Goal: Task Accomplishment & Management: Complete application form

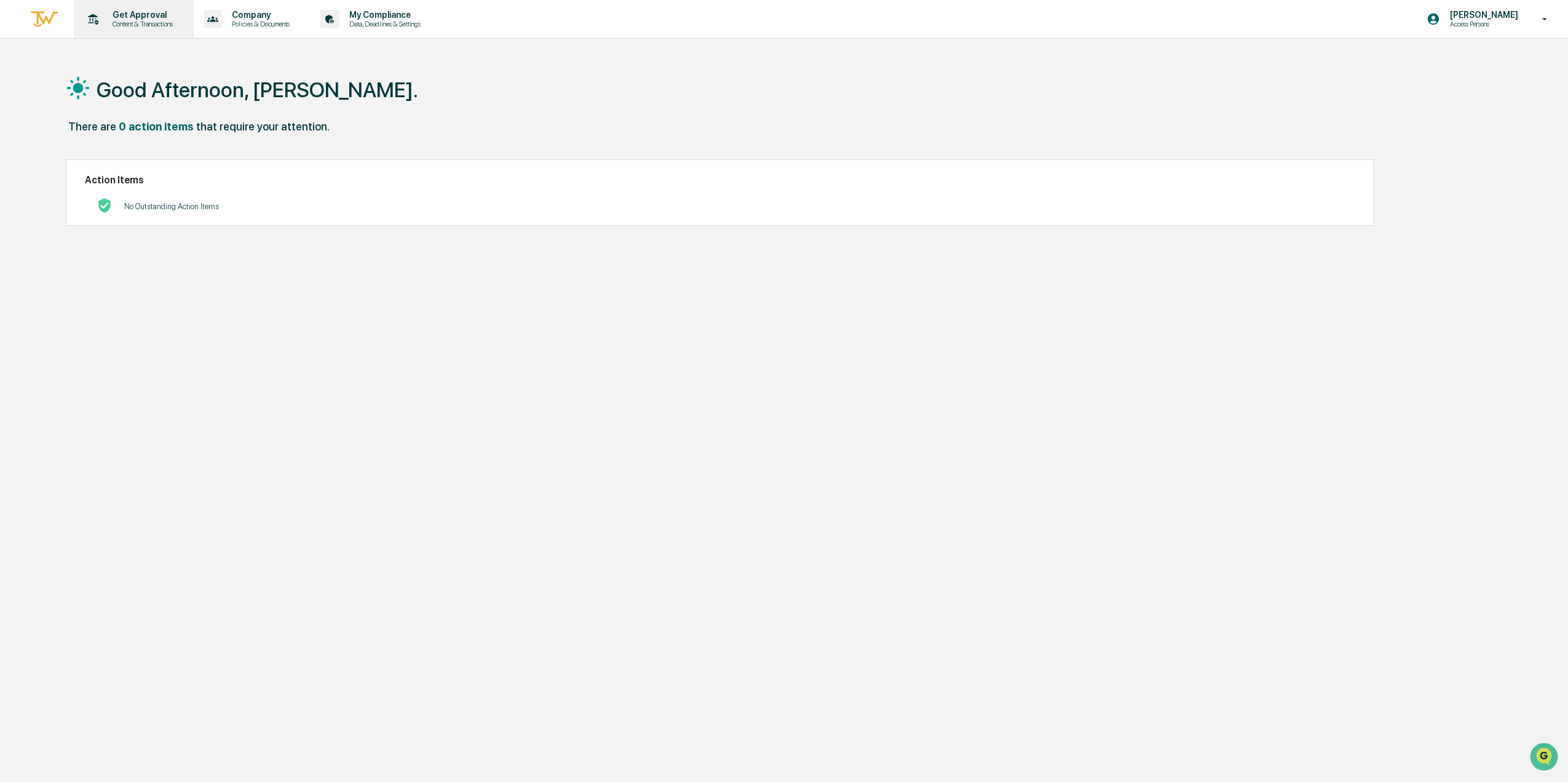
click at [133, 30] on div "Get Approval Content & Transactions" at bounding box center [132, 19] width 107 height 38
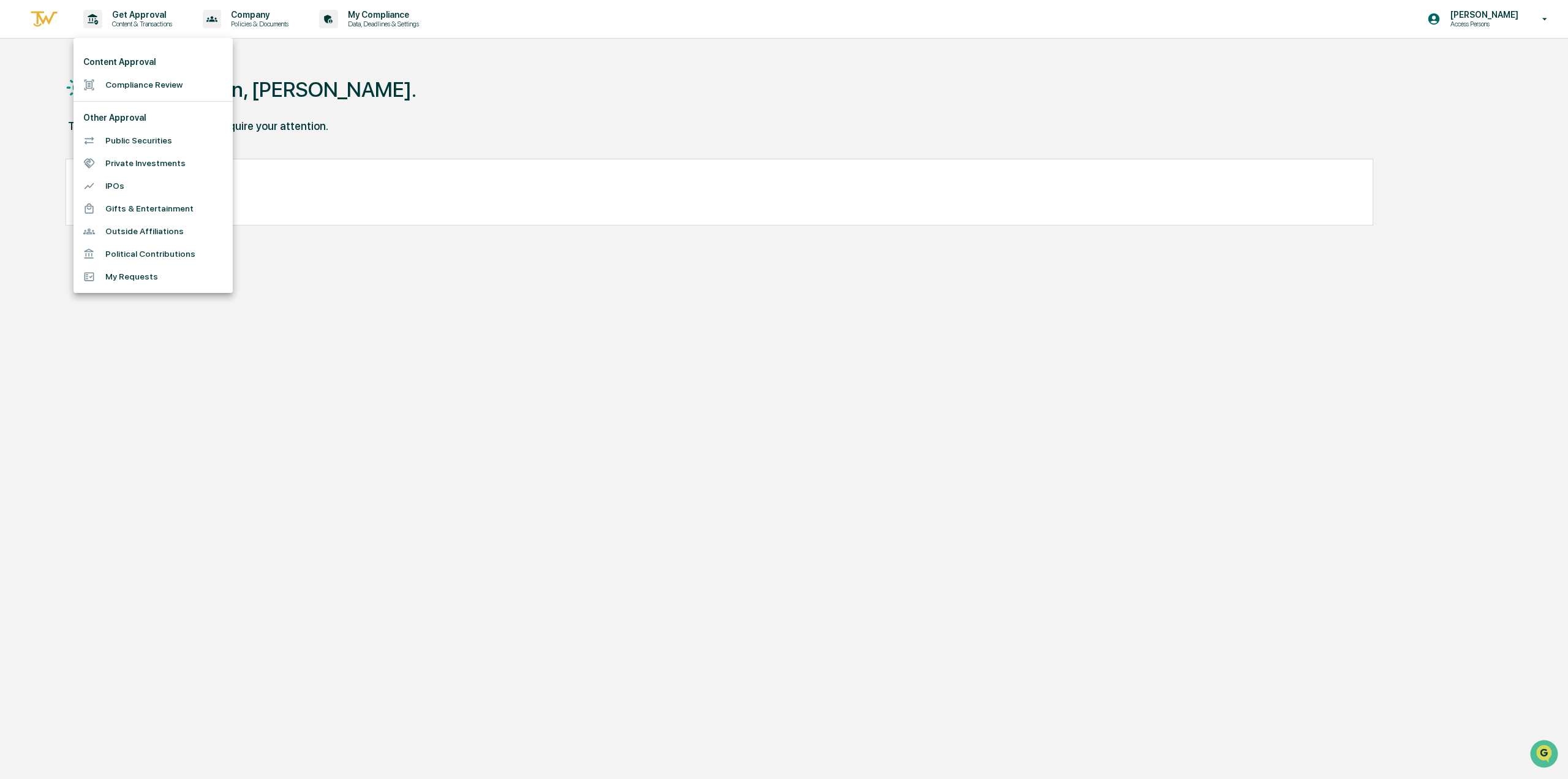
click at [134, 79] on li "Compliance Review" at bounding box center [152, 84] width 159 height 23
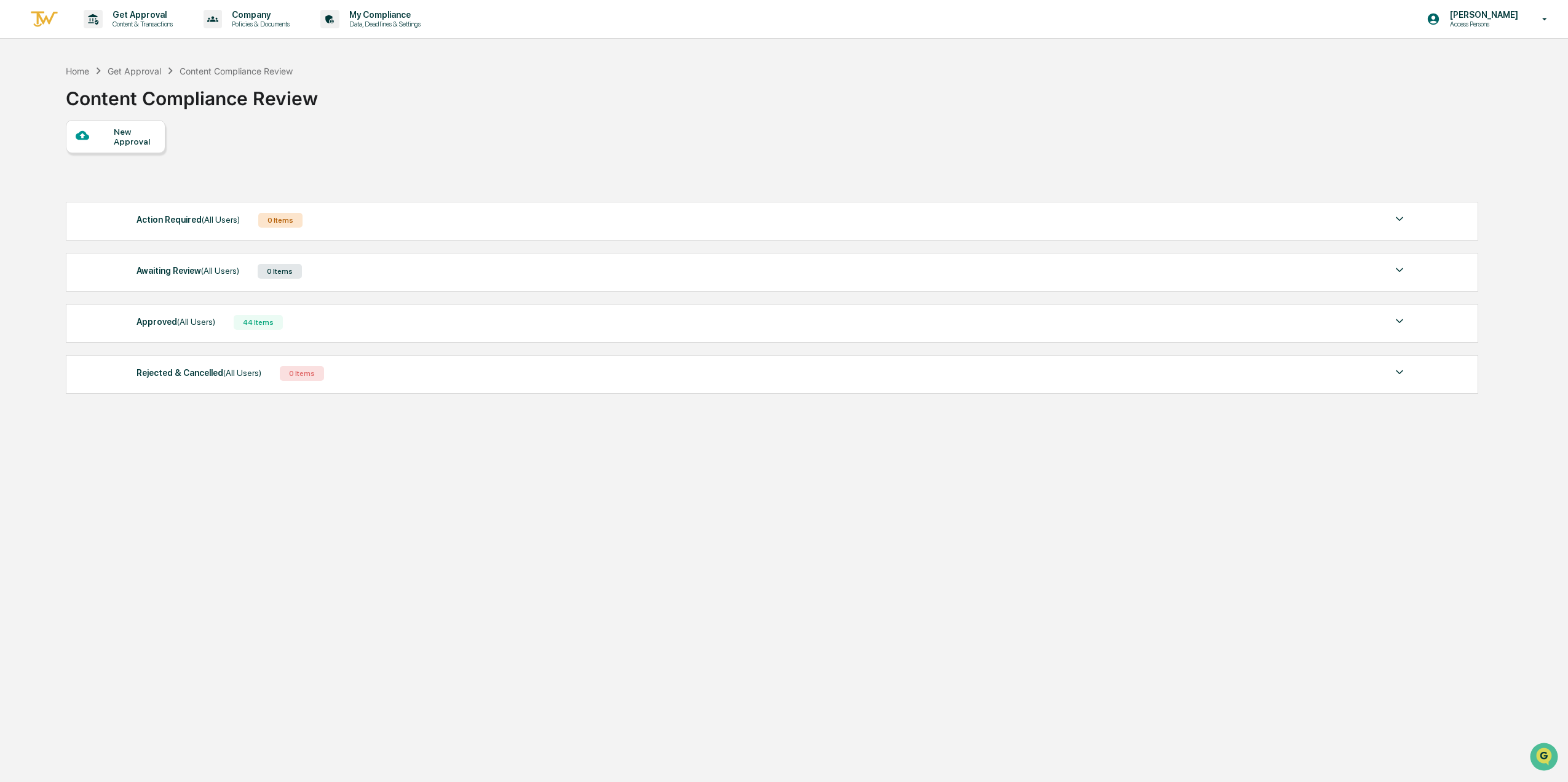
click at [135, 141] on div "New Approval" at bounding box center [134, 137] width 41 height 20
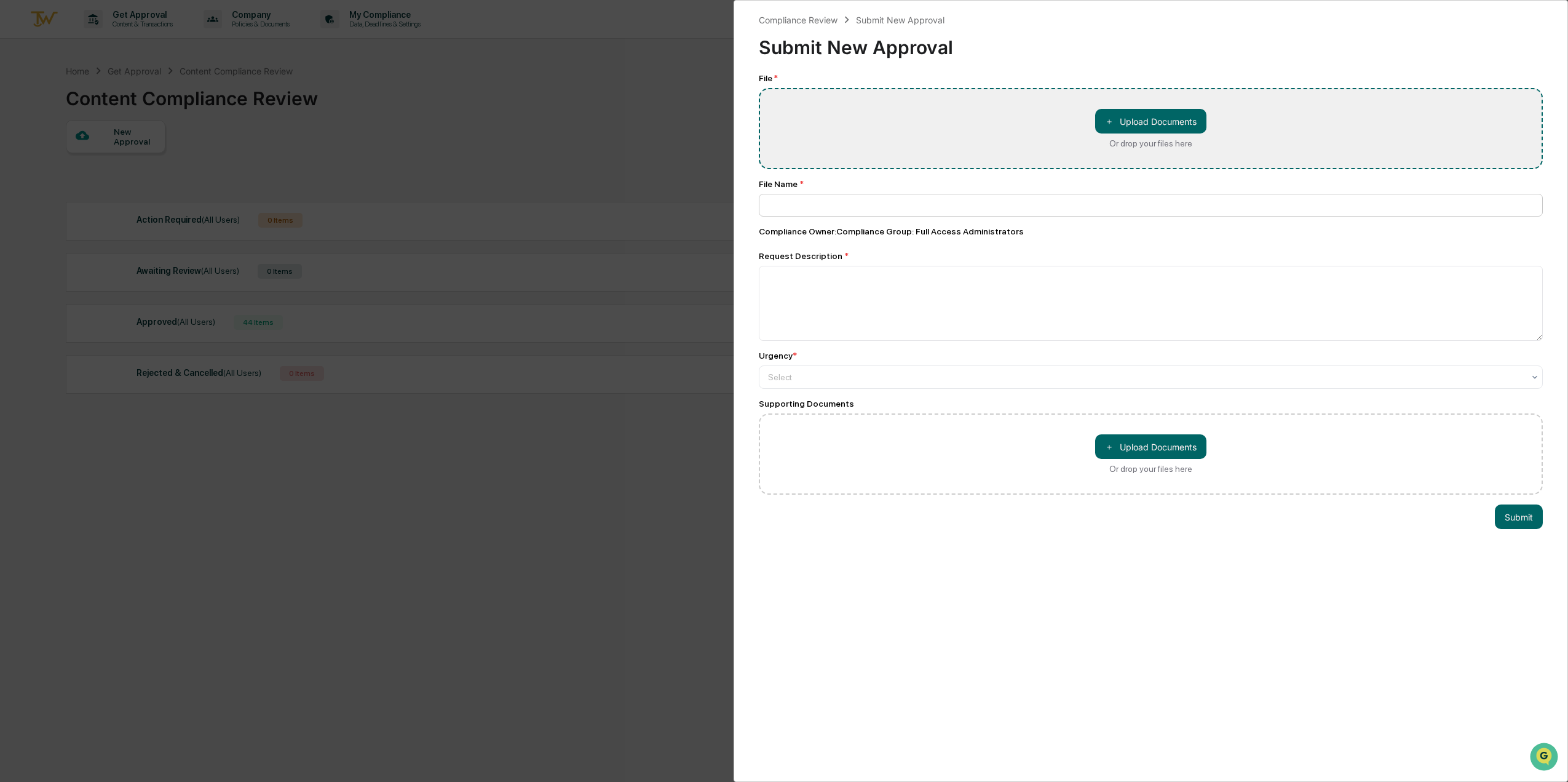
type input "**********"
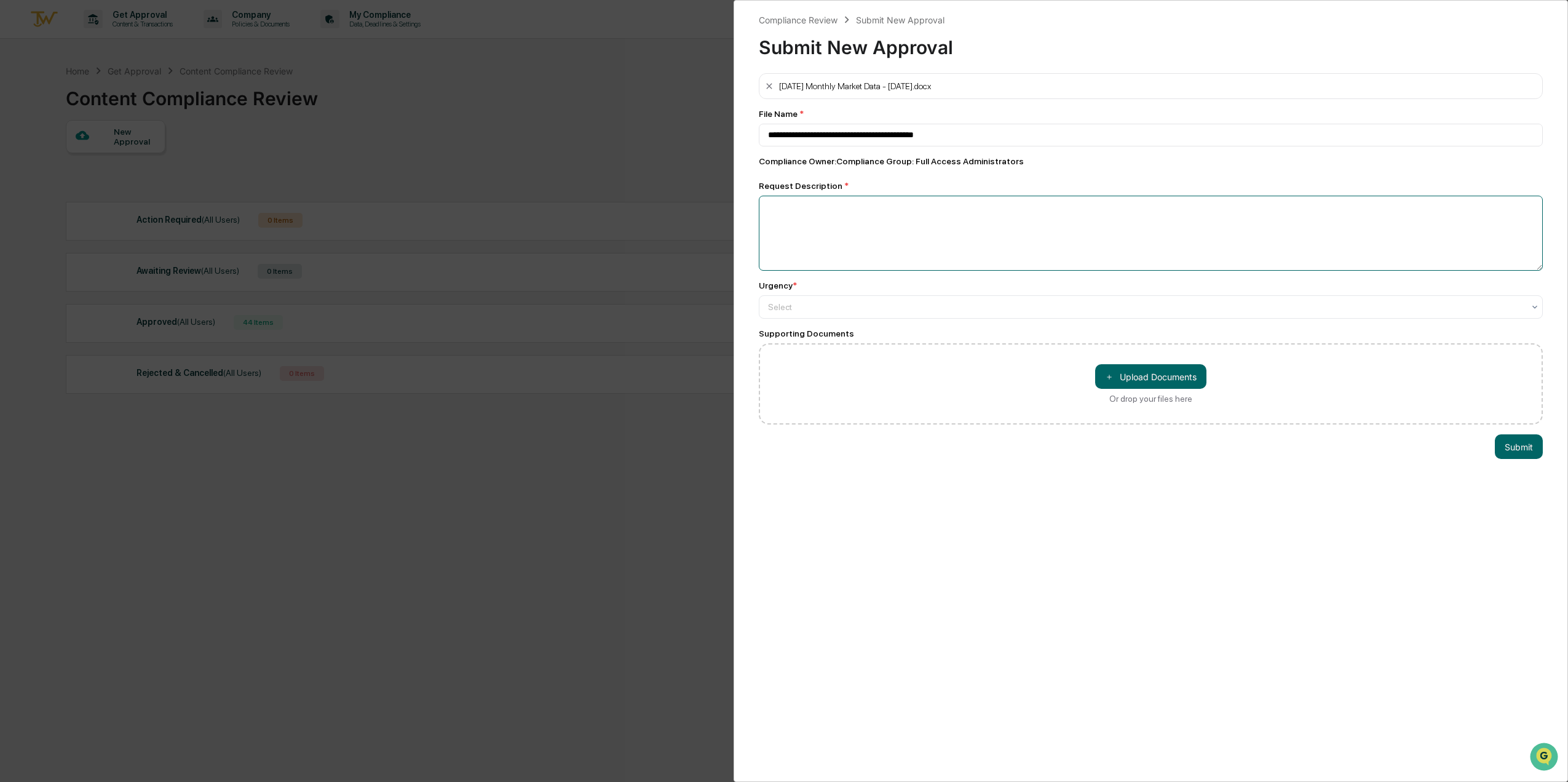
click at [802, 218] on textarea at bounding box center [1150, 234] width 784 height 76
type textarea "**********"
click at [791, 308] on div at bounding box center [1145, 307] width 756 height 12
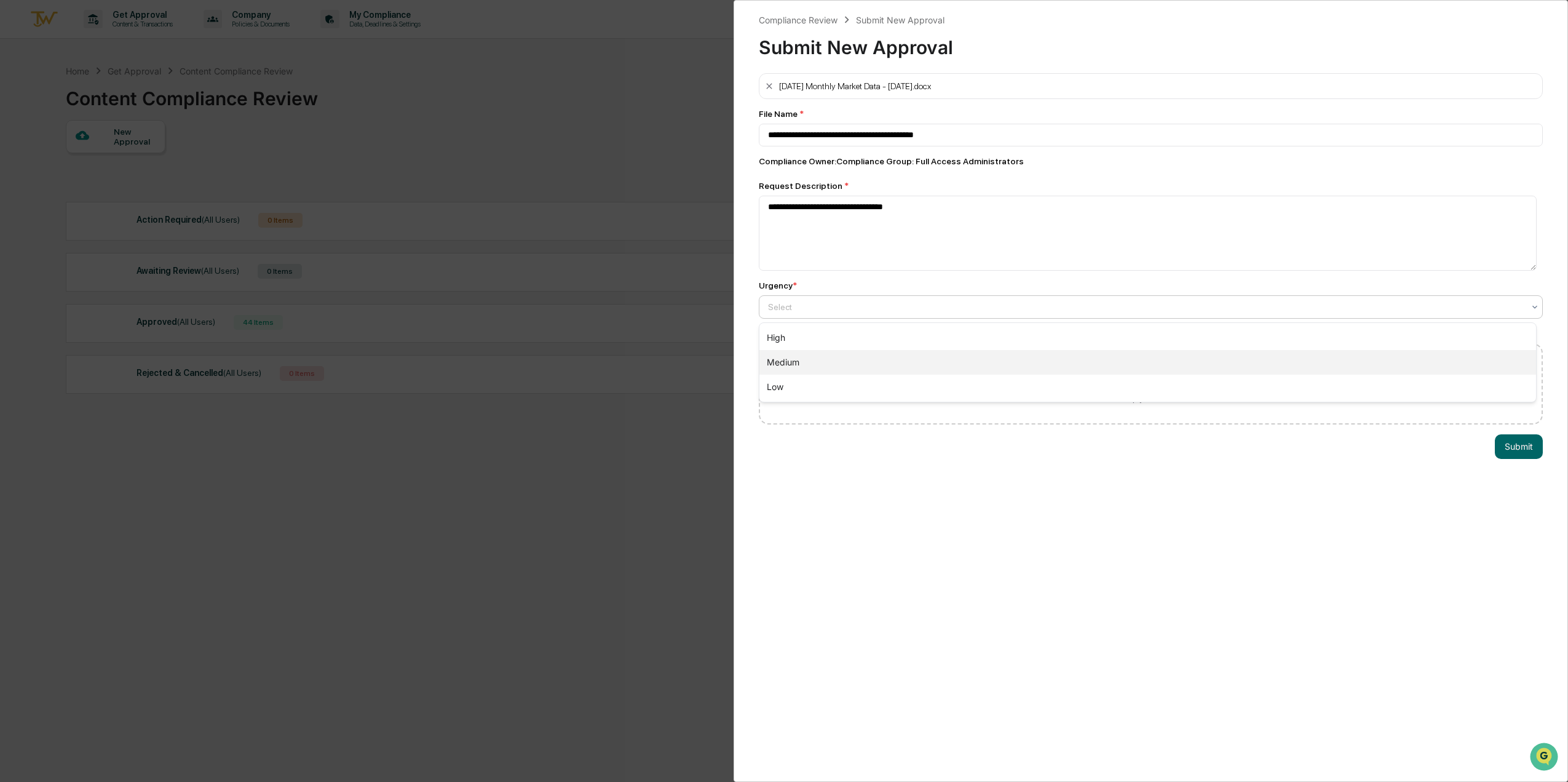
click at [796, 353] on div "Medium" at bounding box center [1147, 362] width 777 height 25
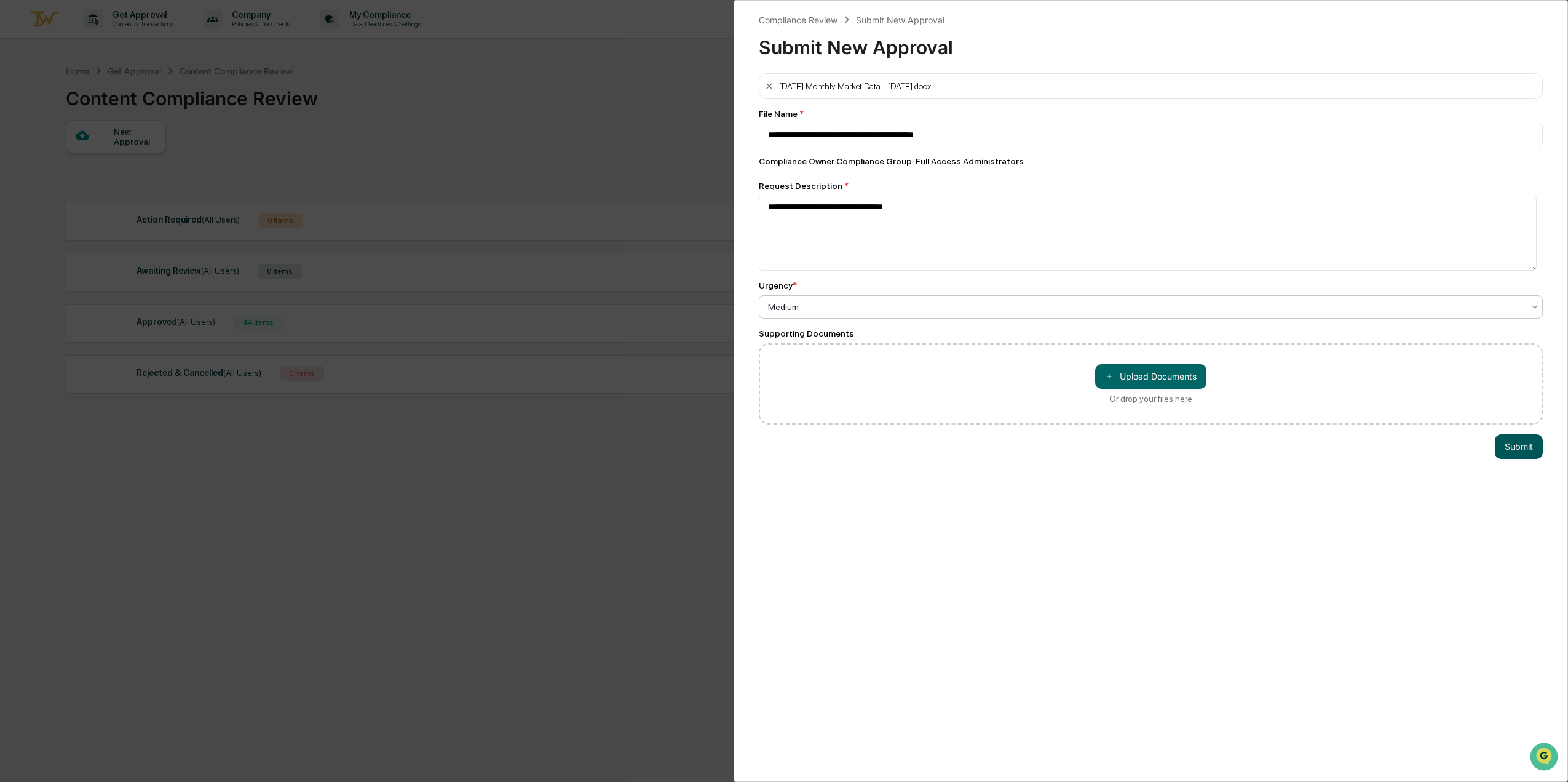
click at [1516, 443] on button "Submit" at bounding box center [1518, 446] width 48 height 25
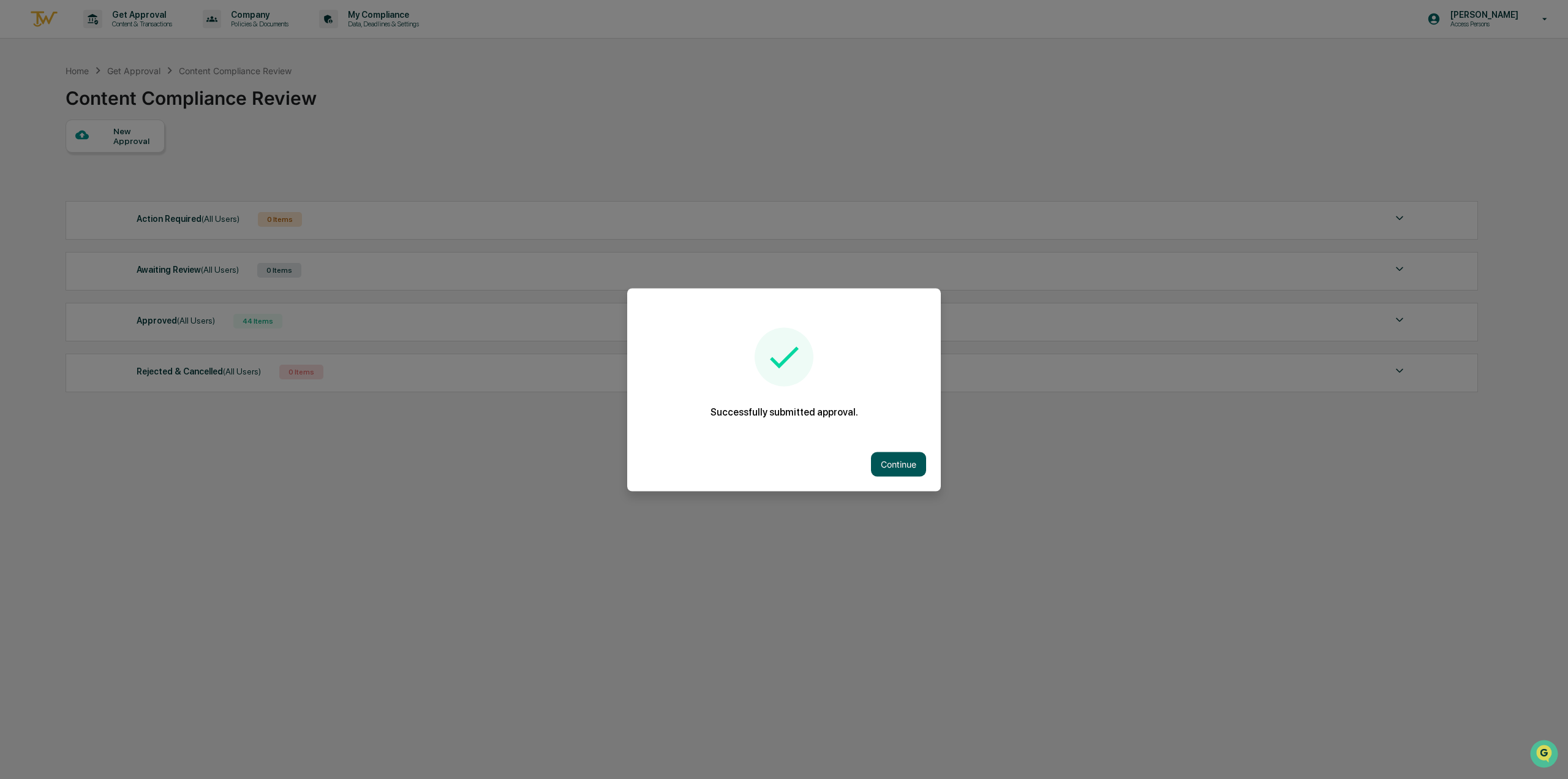
click at [906, 458] on button "Continue" at bounding box center [898, 463] width 55 height 25
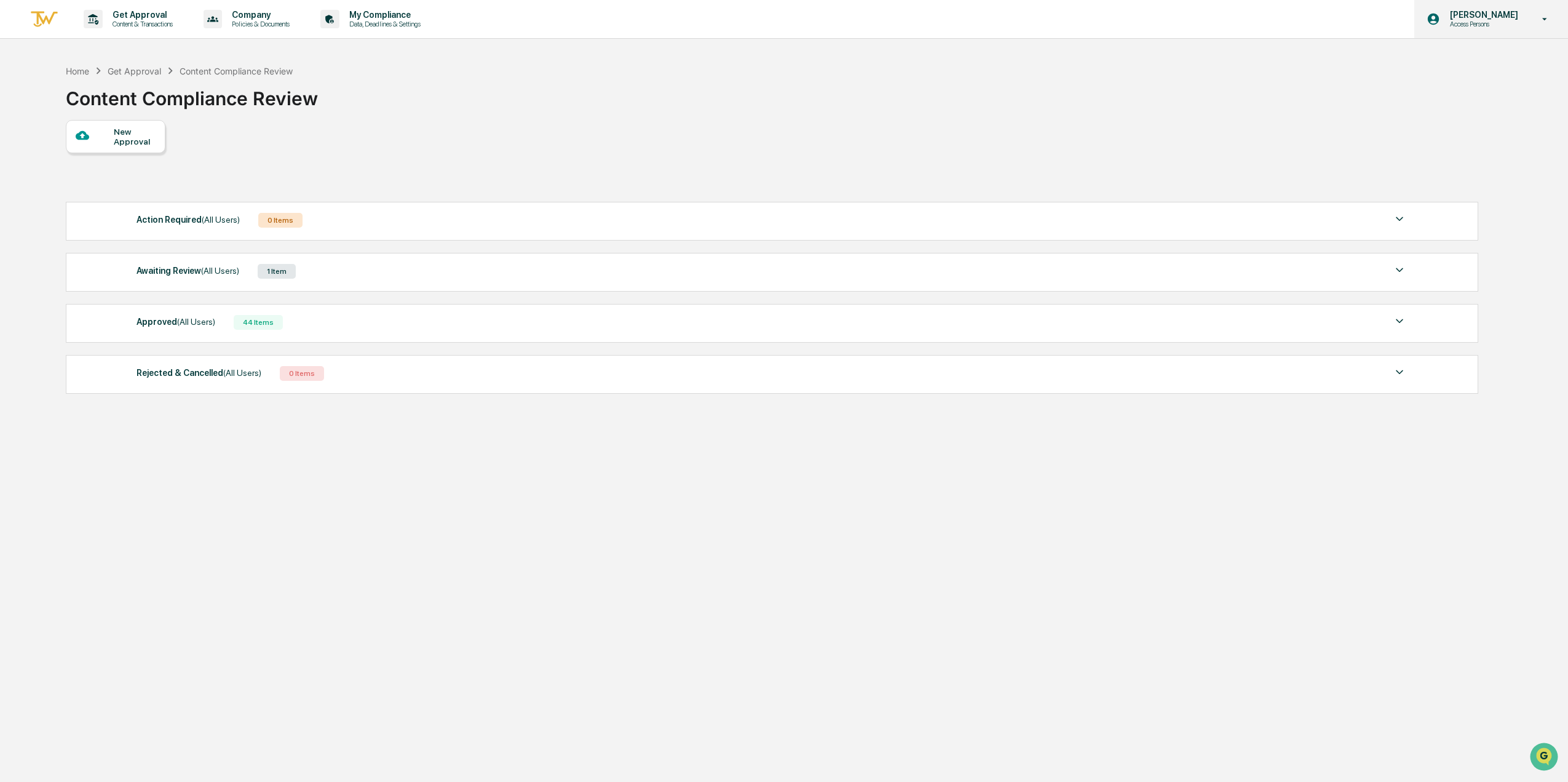
click at [1476, 27] on p "Access Persons" at bounding box center [1482, 24] width 84 height 9
click at [1436, 64] on li "Logout" at bounding box center [1477, 62] width 172 height 23
